Goal: Task Accomplishment & Management: Manage account settings

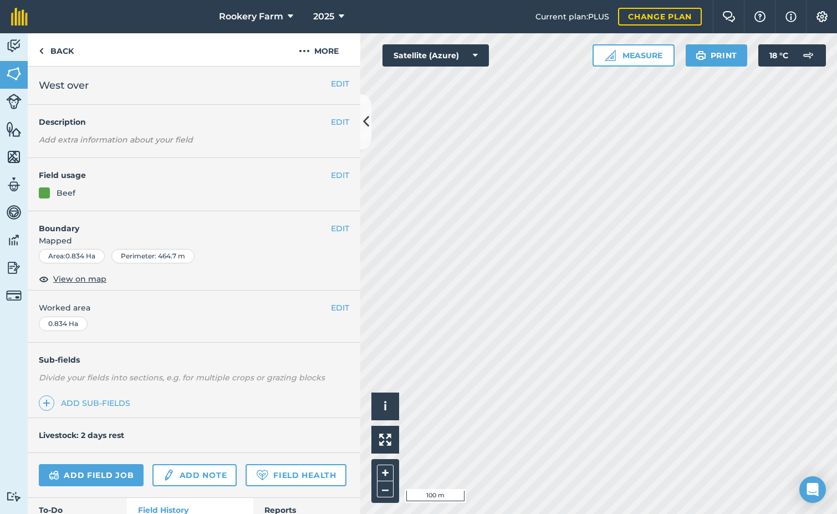
scroll to position [74, 0]
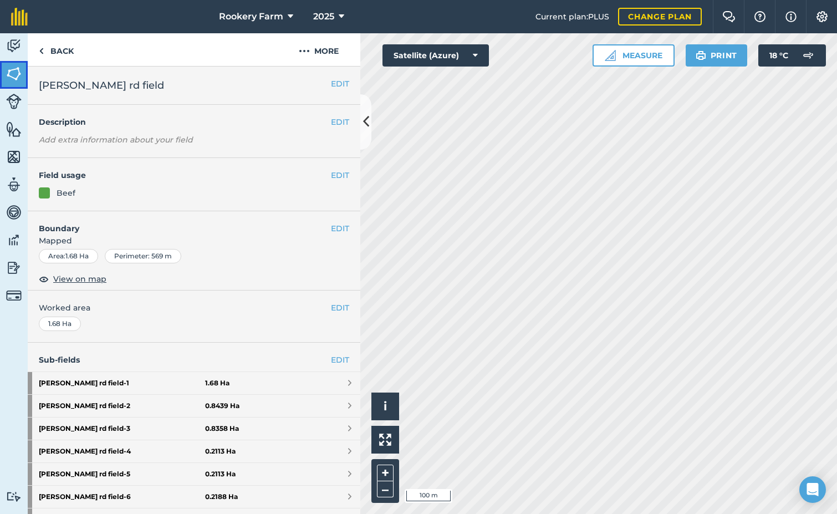
click at [12, 70] on img at bounding box center [14, 73] width 16 height 17
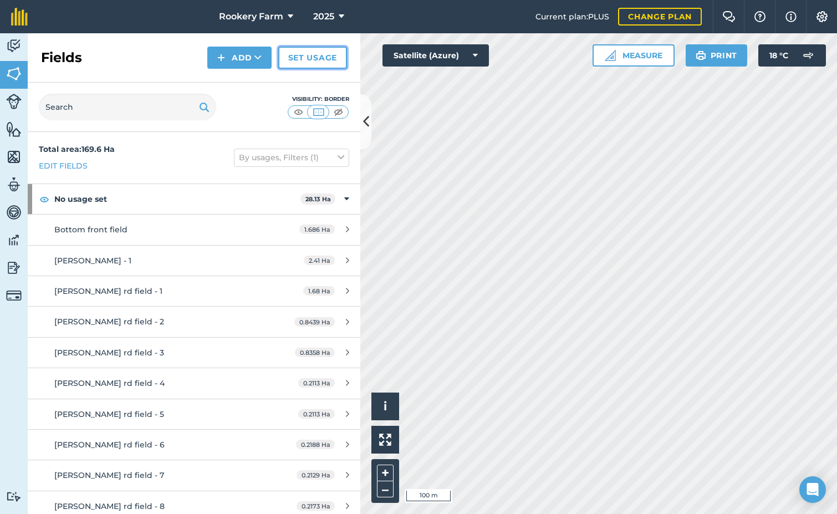
click at [320, 53] on link "Set usage" at bounding box center [312, 58] width 69 height 22
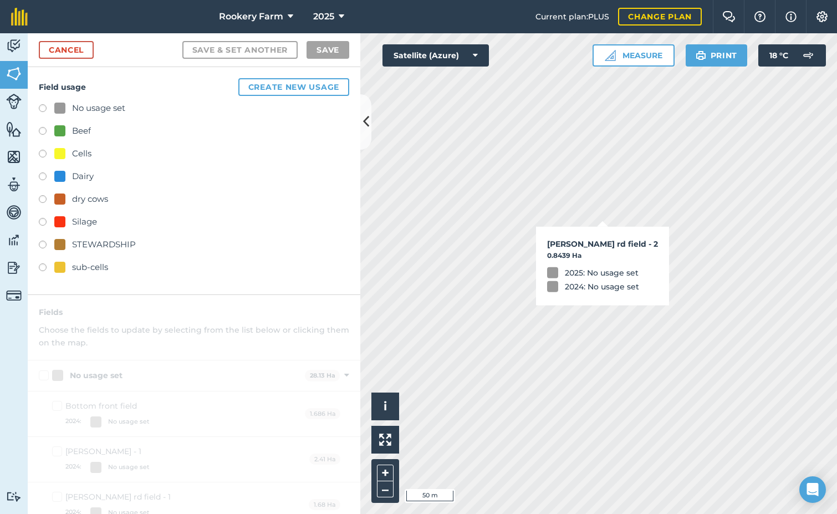
checkbox input "true"
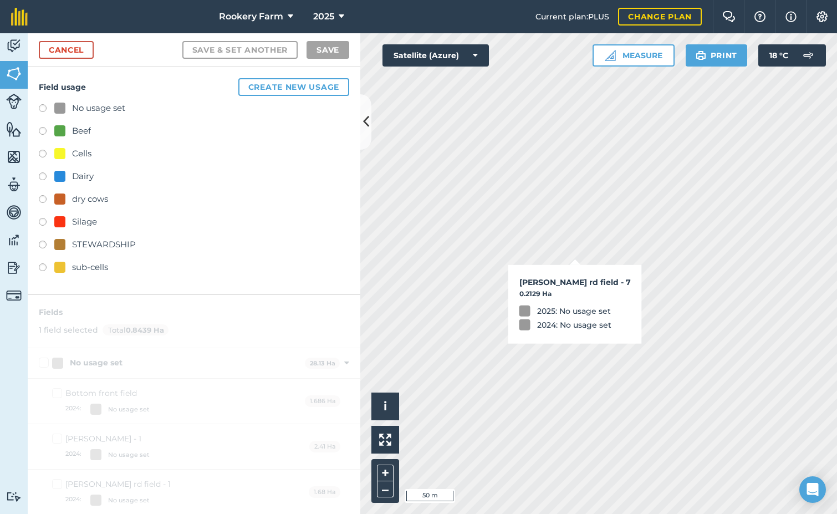
checkbox input "true"
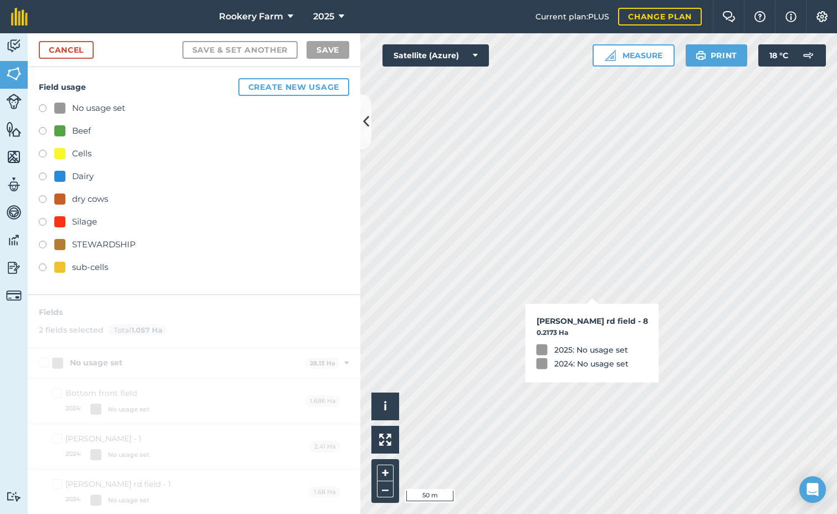
checkbox input "true"
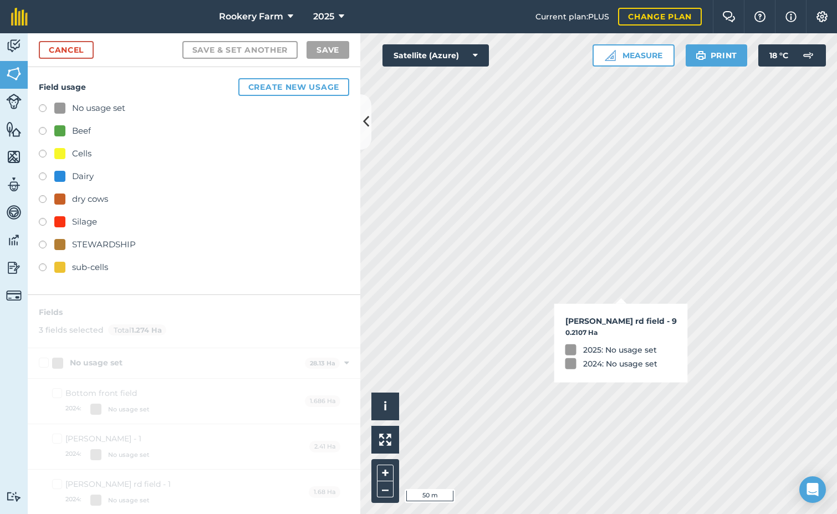
checkbox input "true"
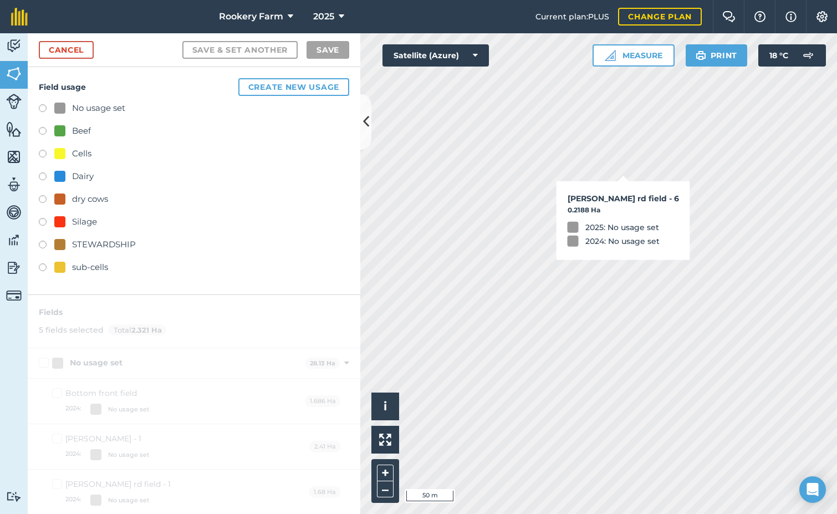
checkbox input "true"
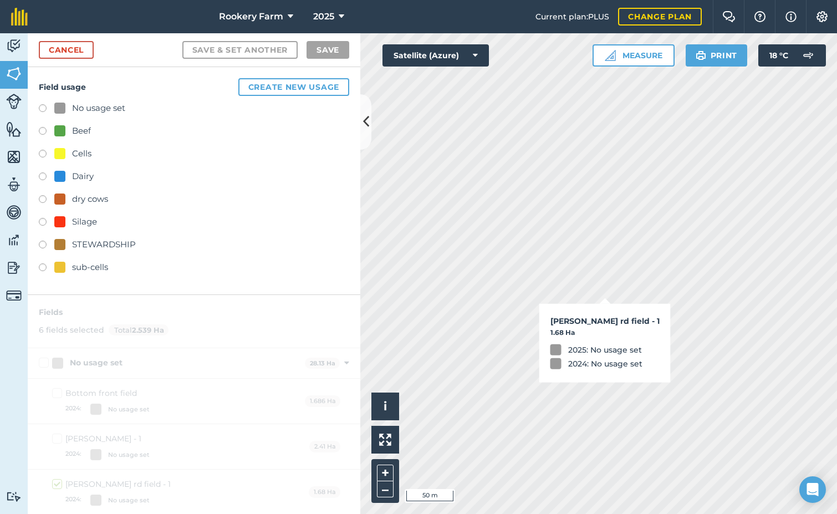
checkbox input "true"
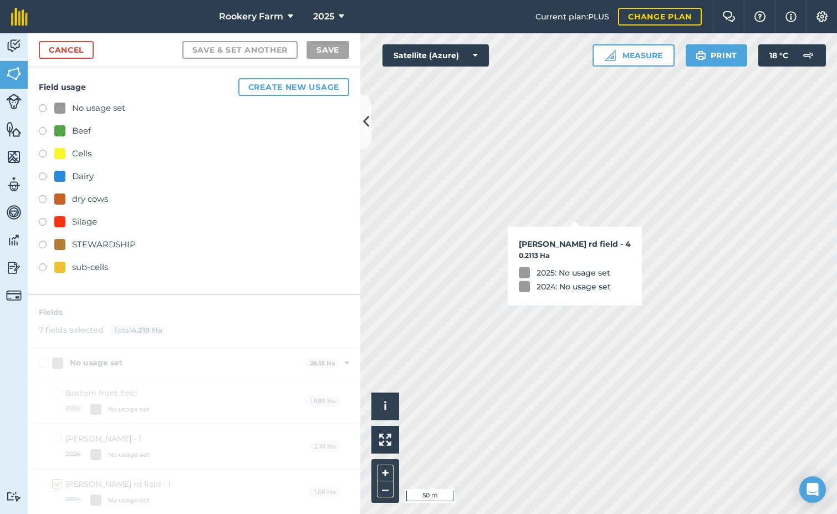
checkbox input "true"
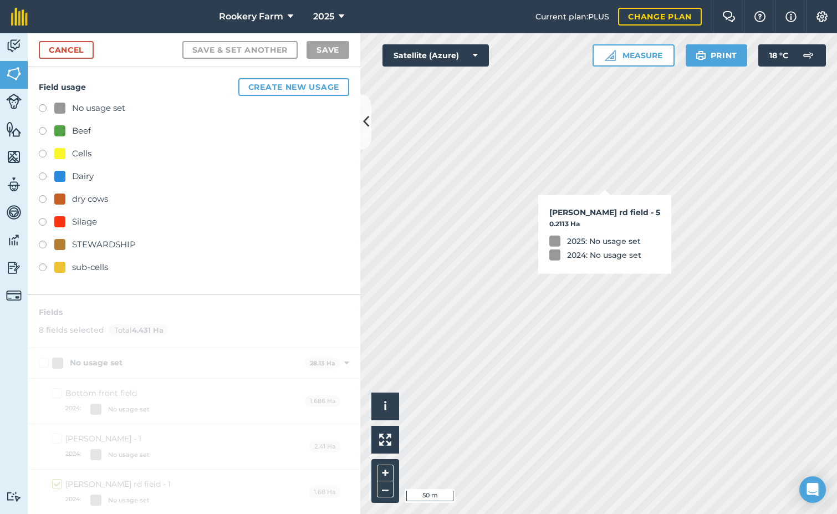
checkbox input "true"
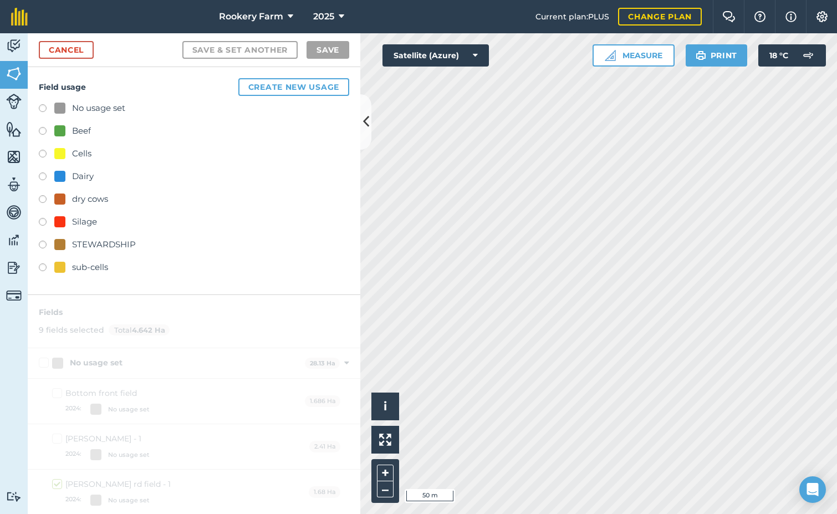
click at [44, 177] on label at bounding box center [47, 177] width 16 height 11
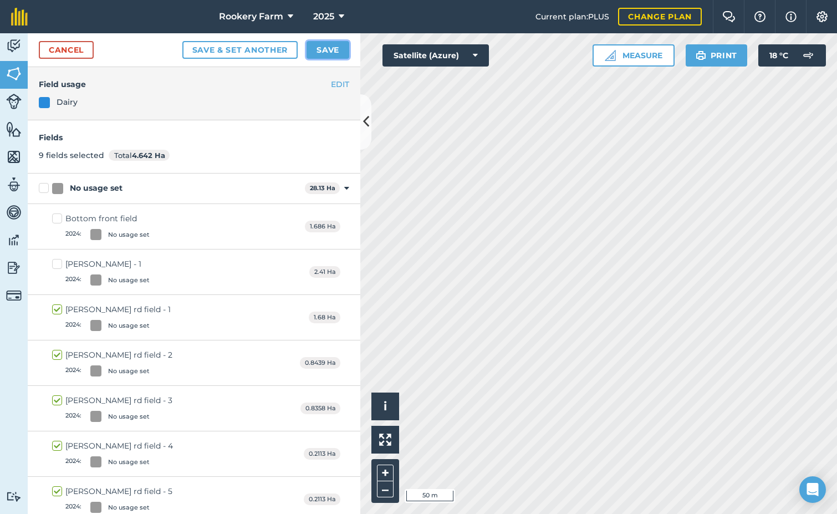
click at [335, 50] on button "Save" at bounding box center [327, 50] width 43 height 18
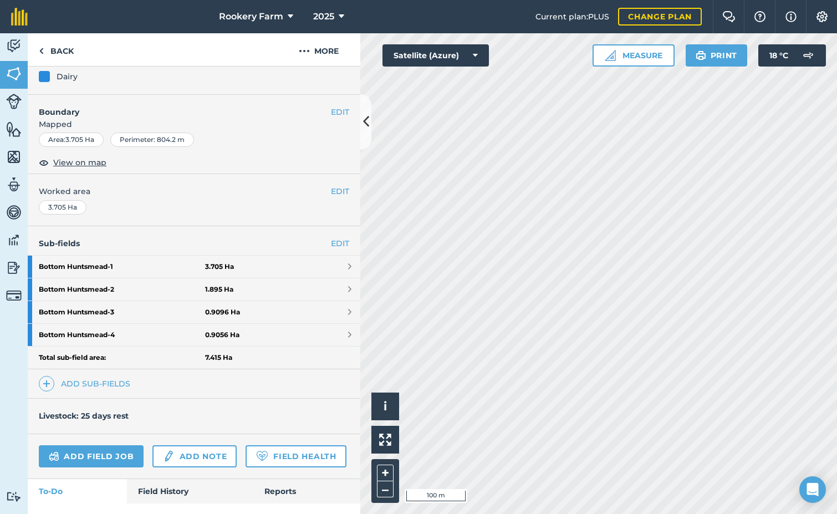
scroll to position [116, 0]
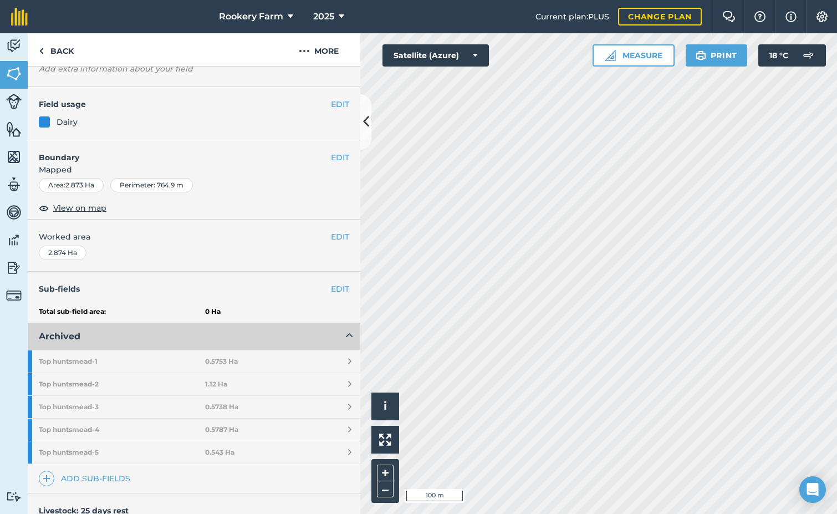
scroll to position [166, 0]
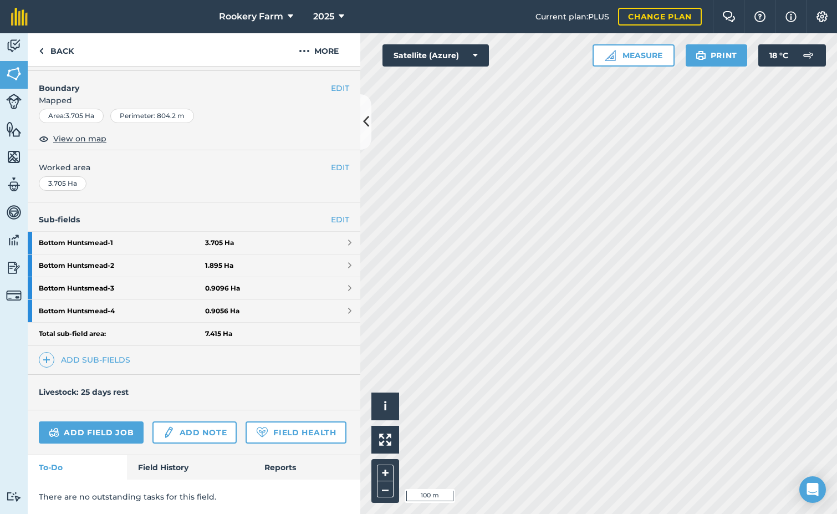
scroll to position [166, 0]
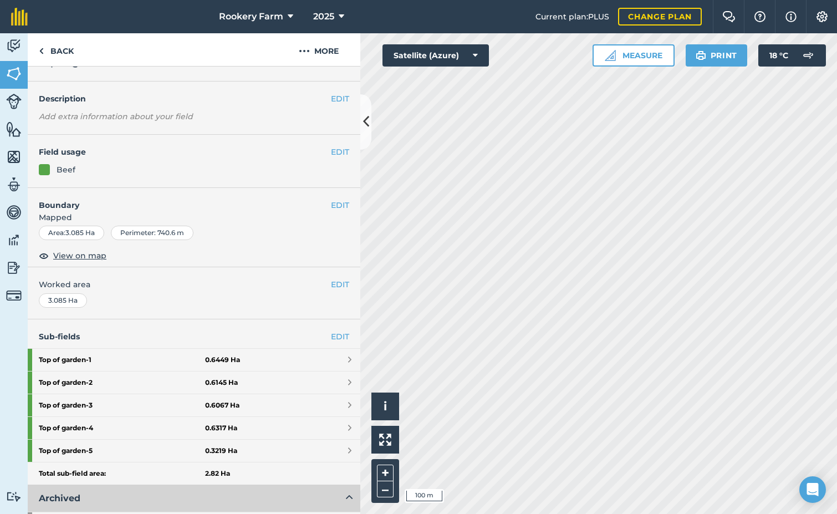
scroll to position [23, 0]
